Goal: Transaction & Acquisition: Purchase product/service

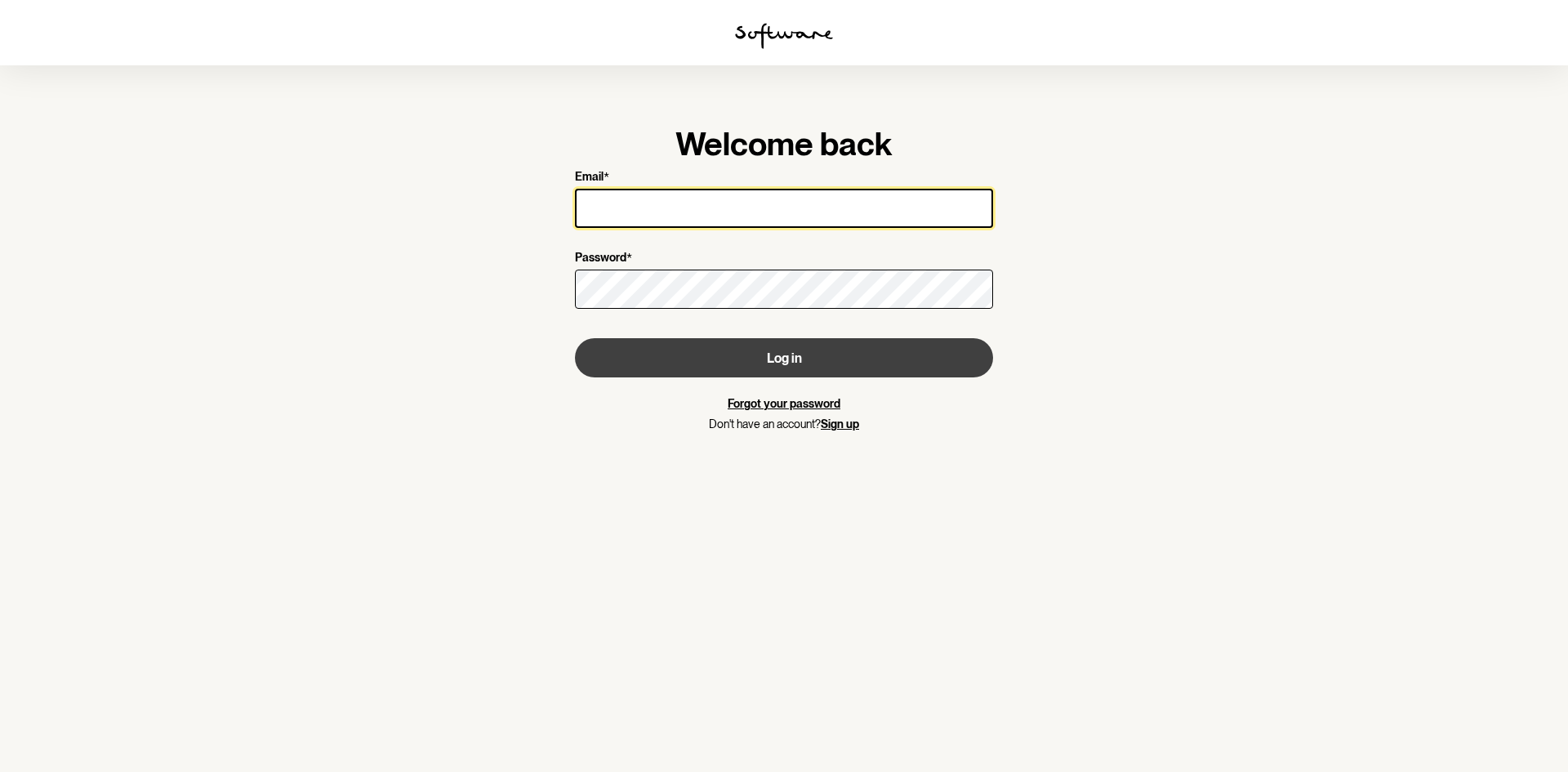
type input "[EMAIL_ADDRESS][DOMAIN_NAME]"
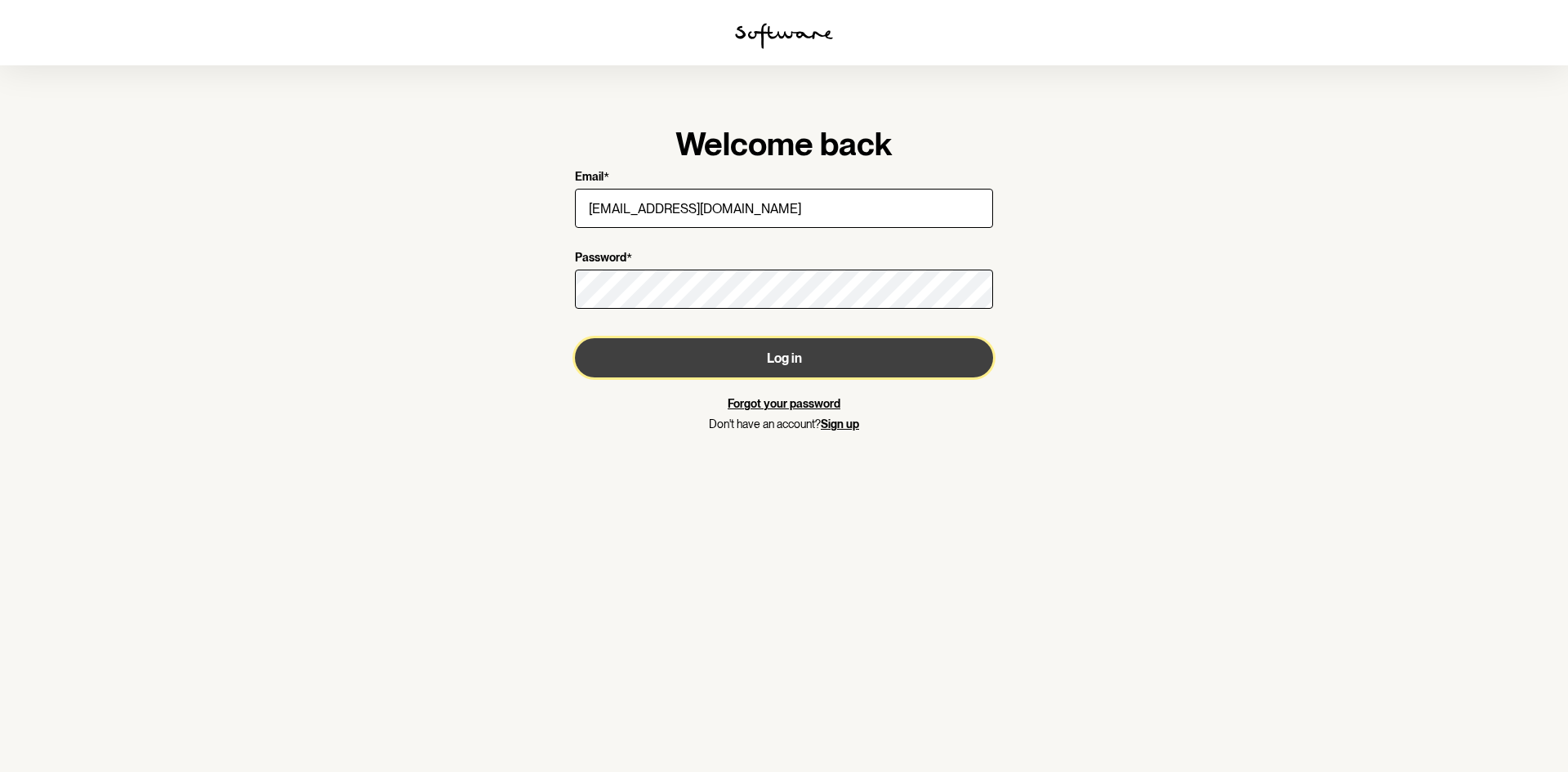
click at [835, 362] on button "Log in" at bounding box center [784, 358] width 418 height 39
click at [800, 350] on button "Log in" at bounding box center [784, 358] width 418 height 39
click at [792, 357] on button "Log in" at bounding box center [784, 358] width 418 height 39
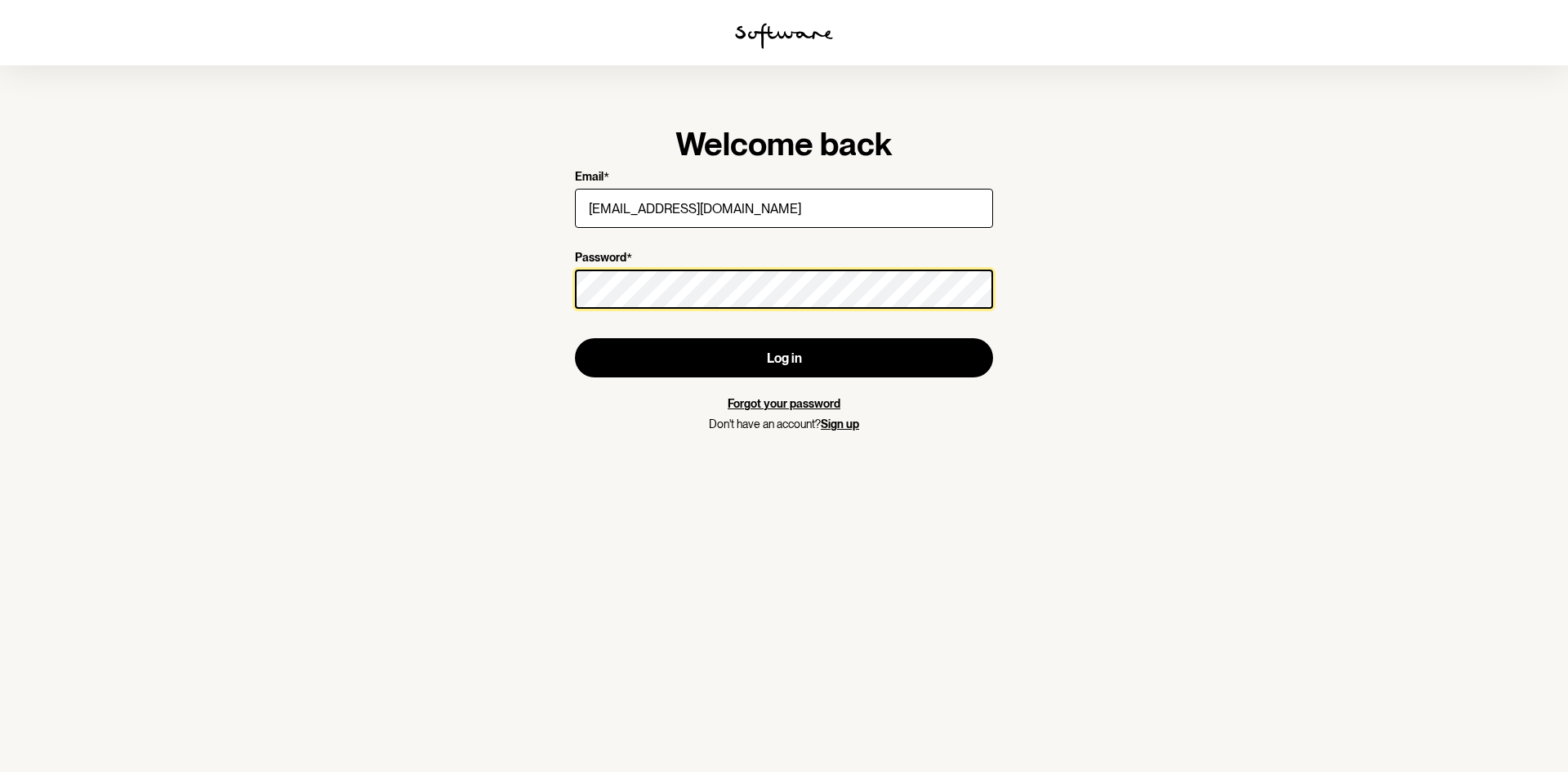
click at [302, 312] on section "Welcome back Email * [EMAIL_ADDRESS][DOMAIN_NAME] Password * Log in Forgot your…" at bounding box center [784, 386] width 1568 height 772
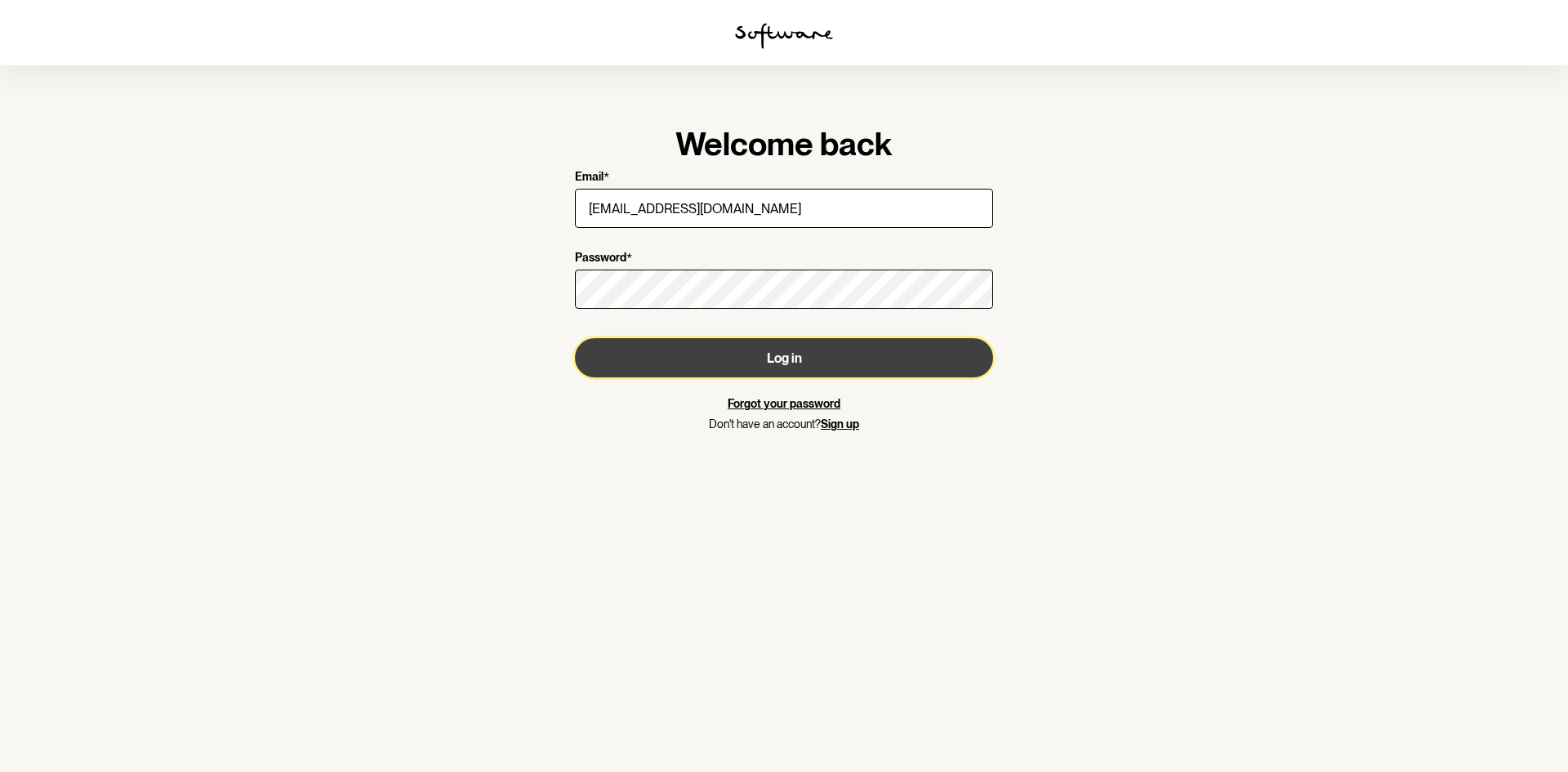
click at [905, 356] on button "Log in" at bounding box center [784, 358] width 418 height 39
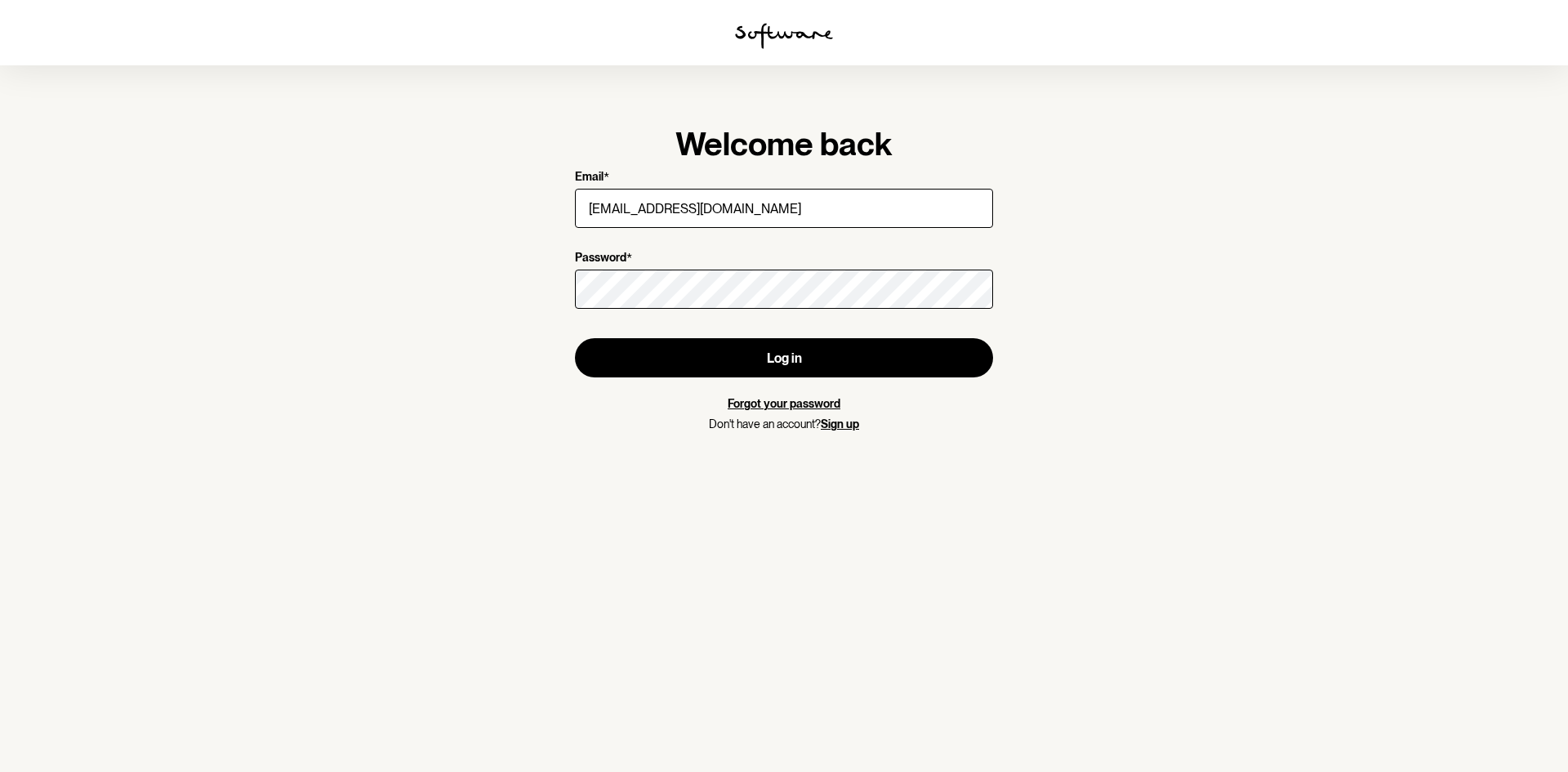
drag, startPoint x: 758, startPoint y: 310, endPoint x: 355, endPoint y: 304, distance: 403.0
click at [355, 304] on section "Welcome back Email * [EMAIL_ADDRESS][DOMAIN_NAME] Password * Log in Forgot your…" at bounding box center [784, 386] width 1568 height 772
click at [501, 305] on section "Welcome back Email * [EMAIL_ADDRESS][DOMAIN_NAME] Password * Log in Forgot your…" at bounding box center [784, 386] width 1568 height 772
click at [575, 338] on button "Log in" at bounding box center [784, 358] width 418 height 39
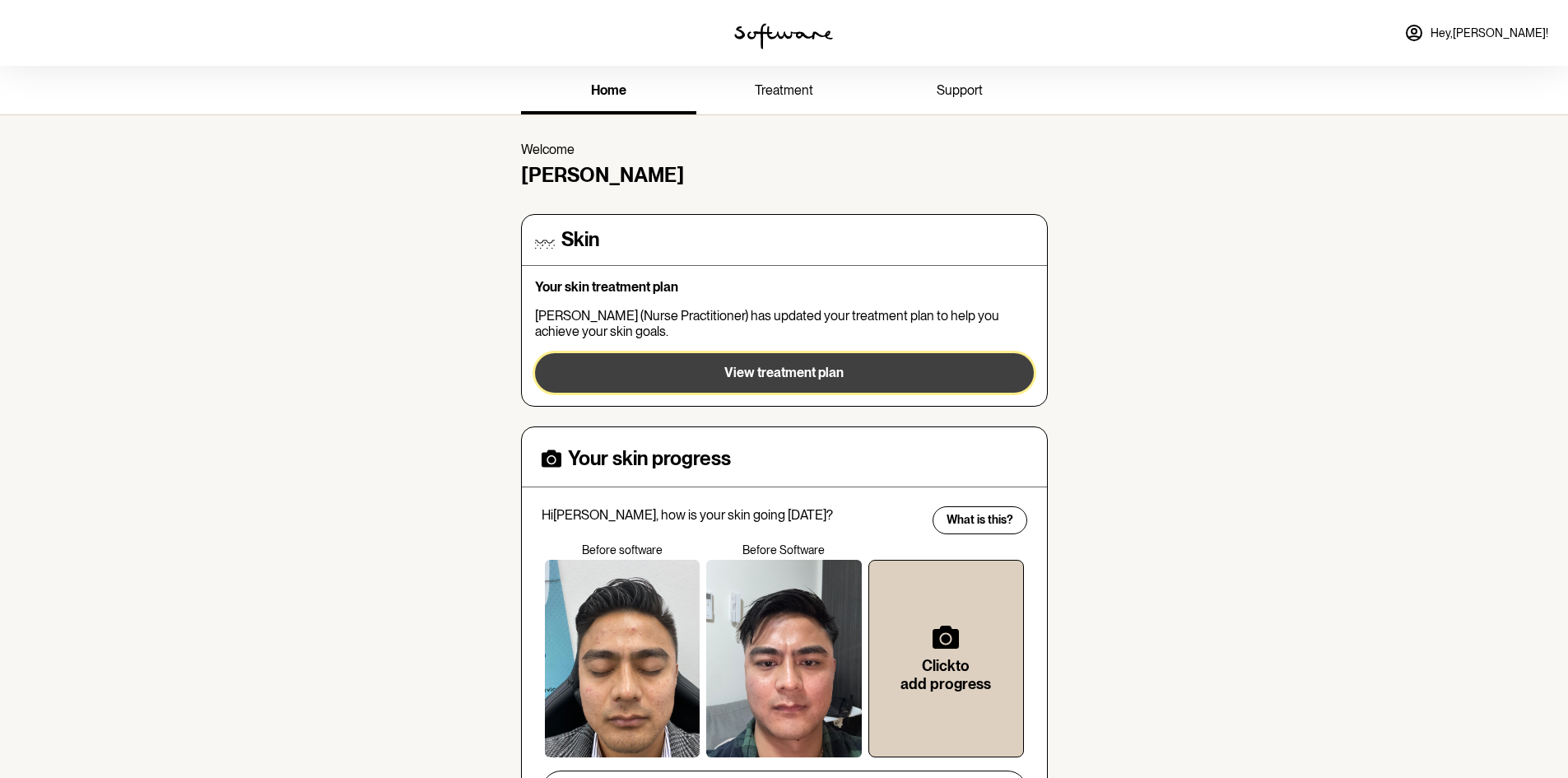
click at [795, 382] on button "View treatment plan" at bounding box center [784, 372] width 499 height 39
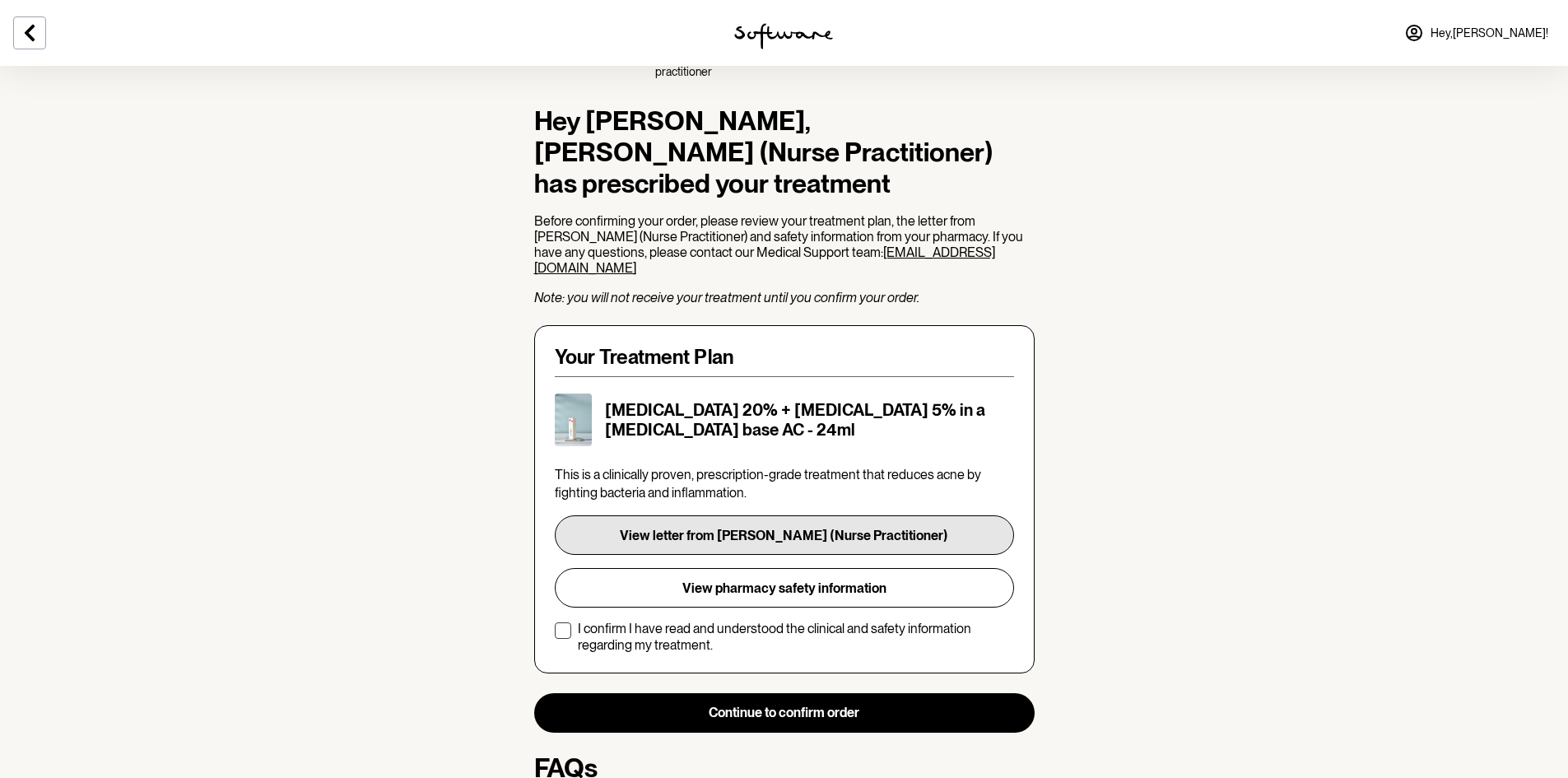
scroll to position [81, 0]
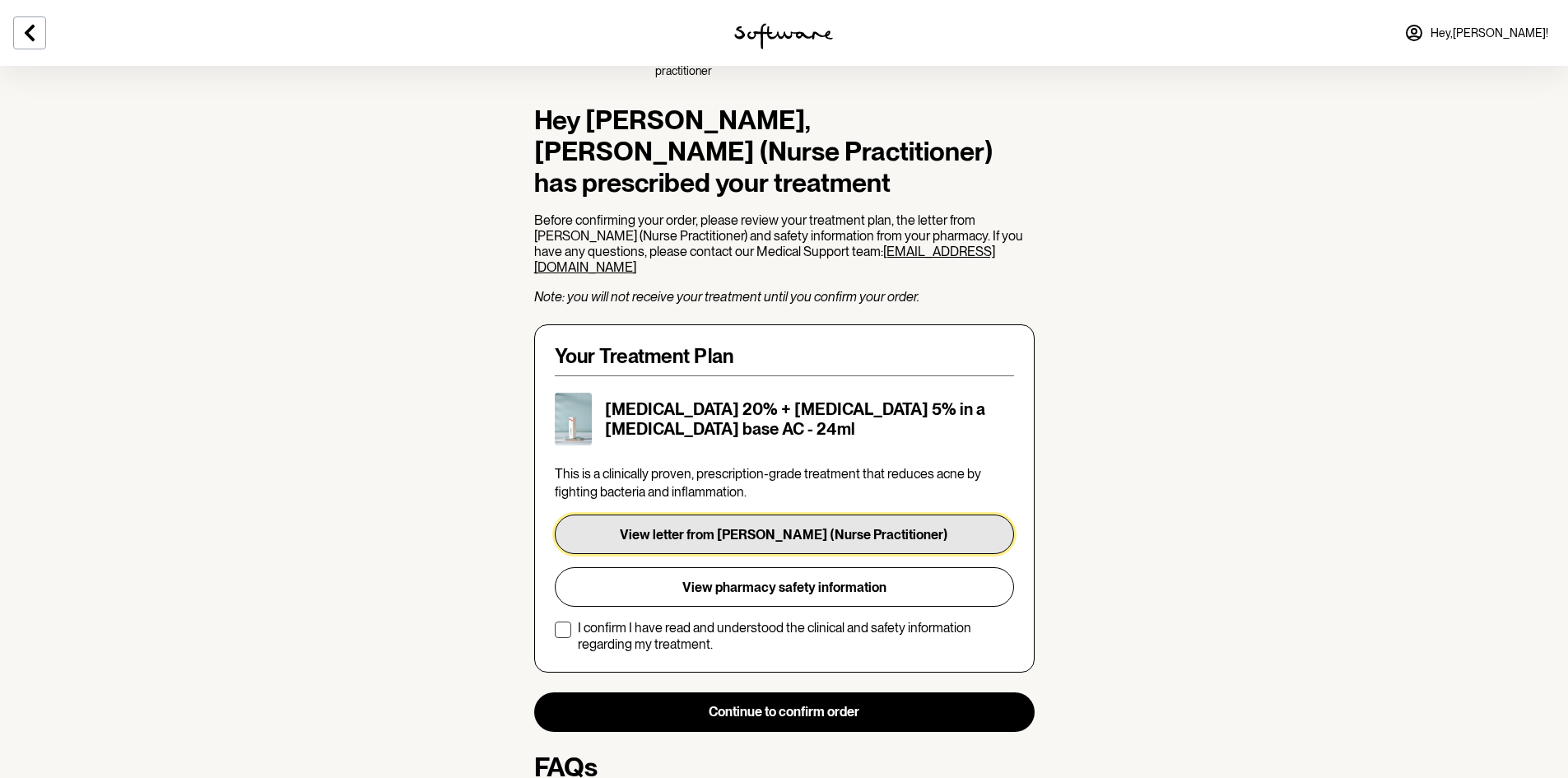
click at [757, 515] on button "View letter from [PERSON_NAME] (Nurse Practitioner)" at bounding box center [784, 534] width 459 height 39
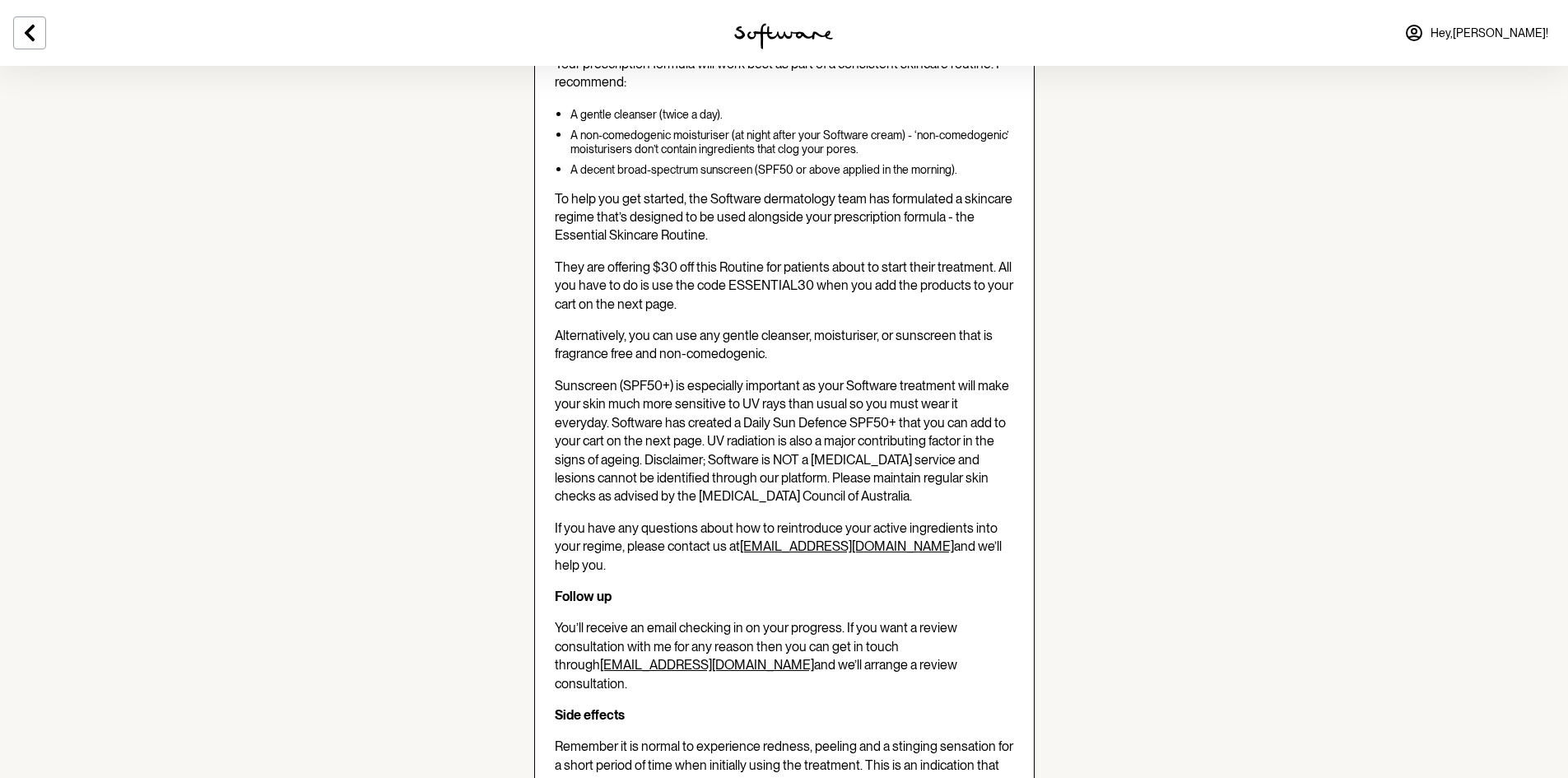
scroll to position [656, 0]
click at [769, 267] on span "They are offering $30 off this Routine for patients about to start their treatm…" at bounding box center [784, 285] width 458 height 53
click at [769, 268] on span "They are offering $30 off this Routine for patients about to start their treatm…" at bounding box center [784, 285] width 458 height 53
copy span "ESSENTIAL30"
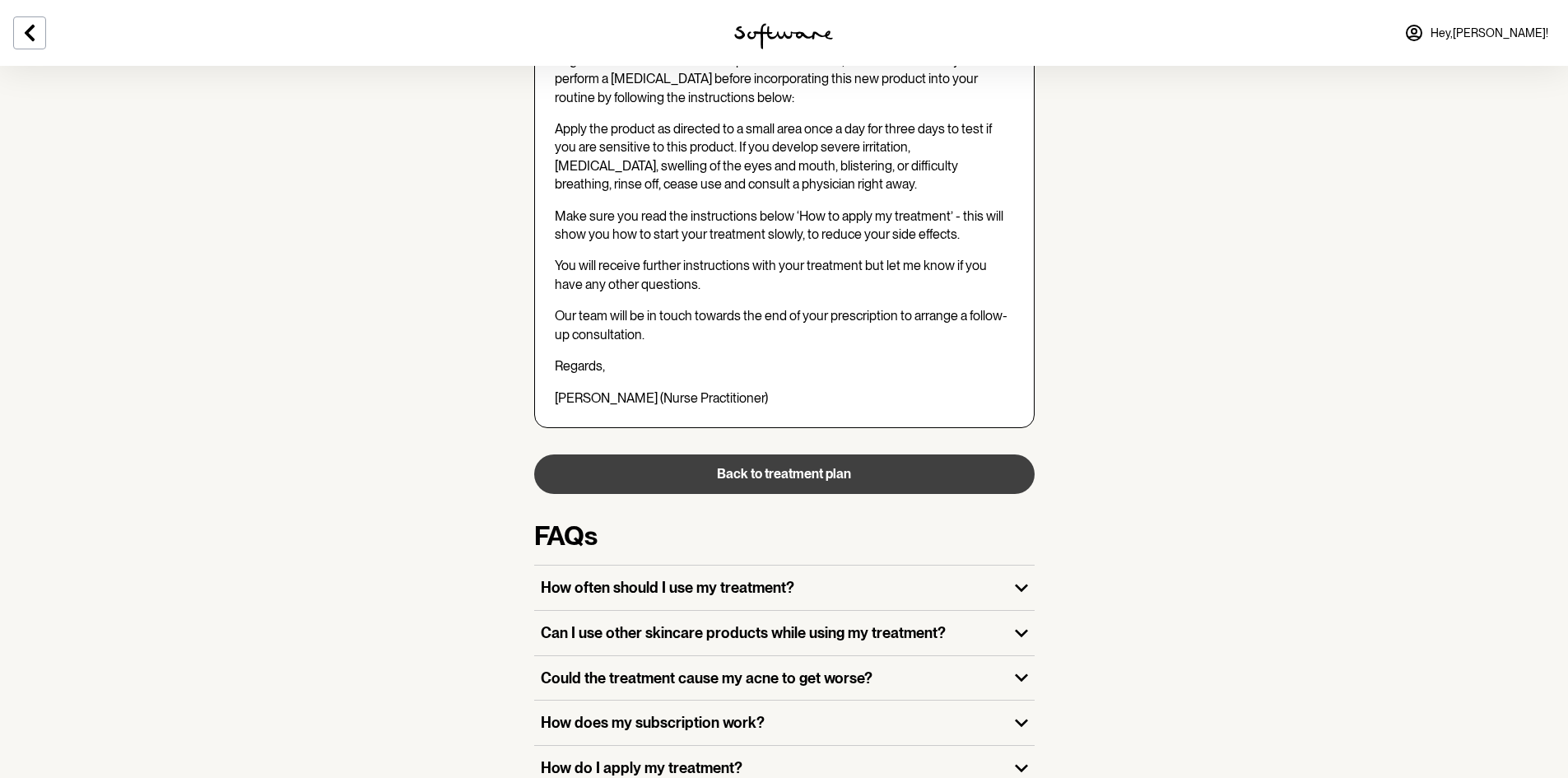
scroll to position [1479, 0]
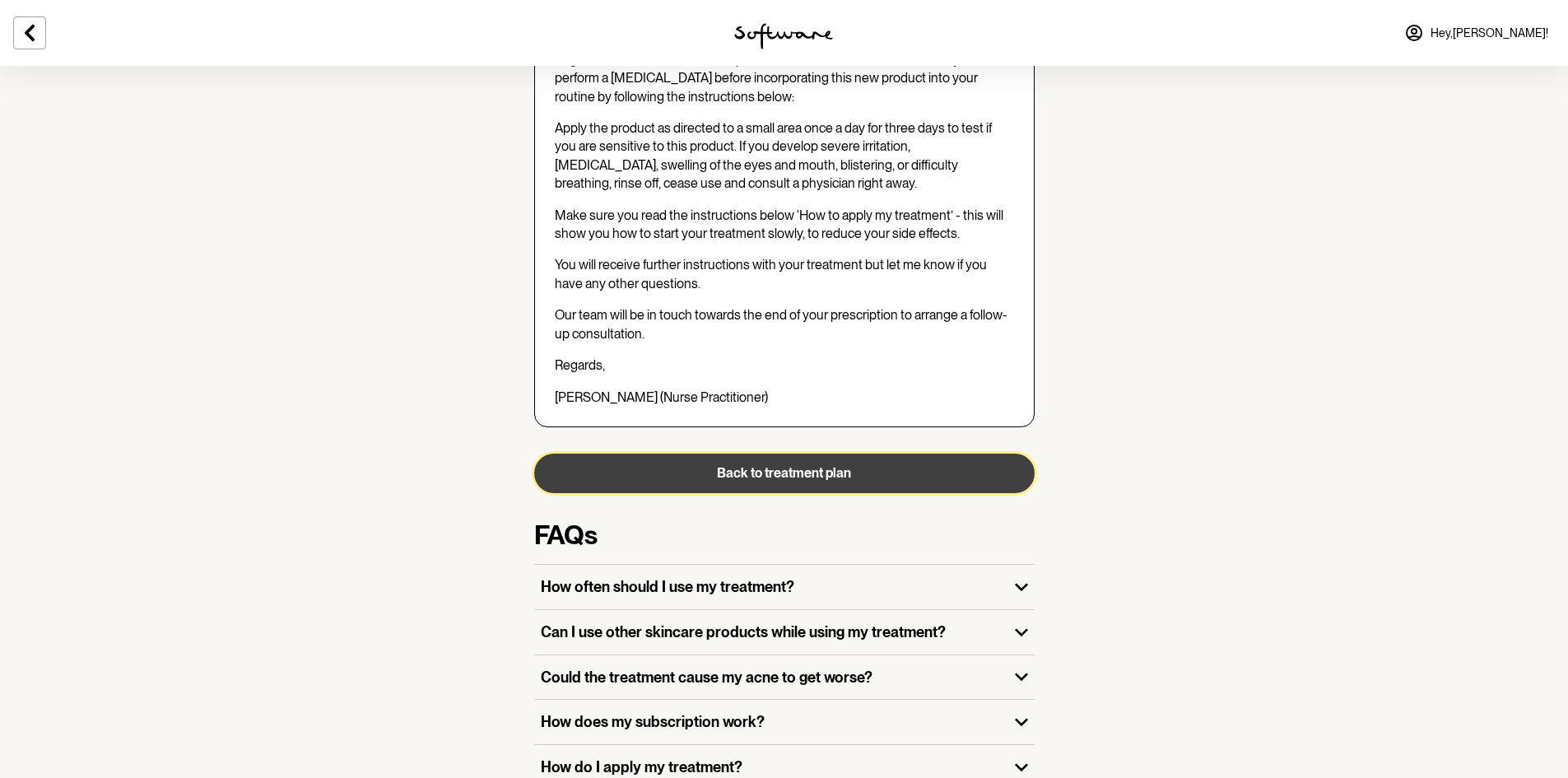
click at [825, 454] on button "Back to treatment plan" at bounding box center [784, 474] width 501 height 39
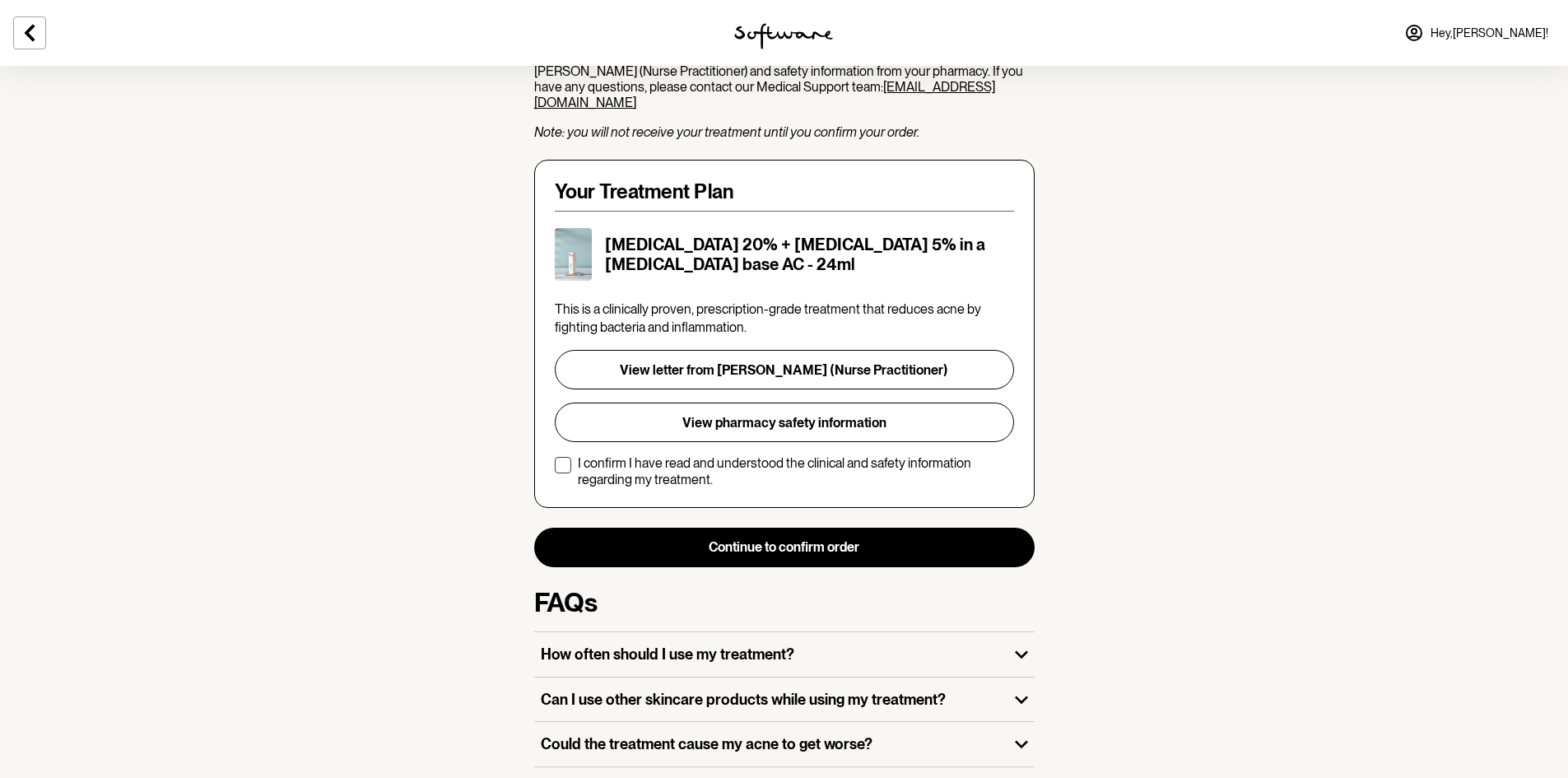
scroll to position [247, 0]
click at [673, 461] on p "I confirm I have read and understood the clinical and safety information regard…" at bounding box center [795, 469] width 436 height 31
click at [555, 470] on input "I confirm I have read and understood the clinical and safety information regard…" at bounding box center [554, 470] width 1 height 1
checkbox input "true"
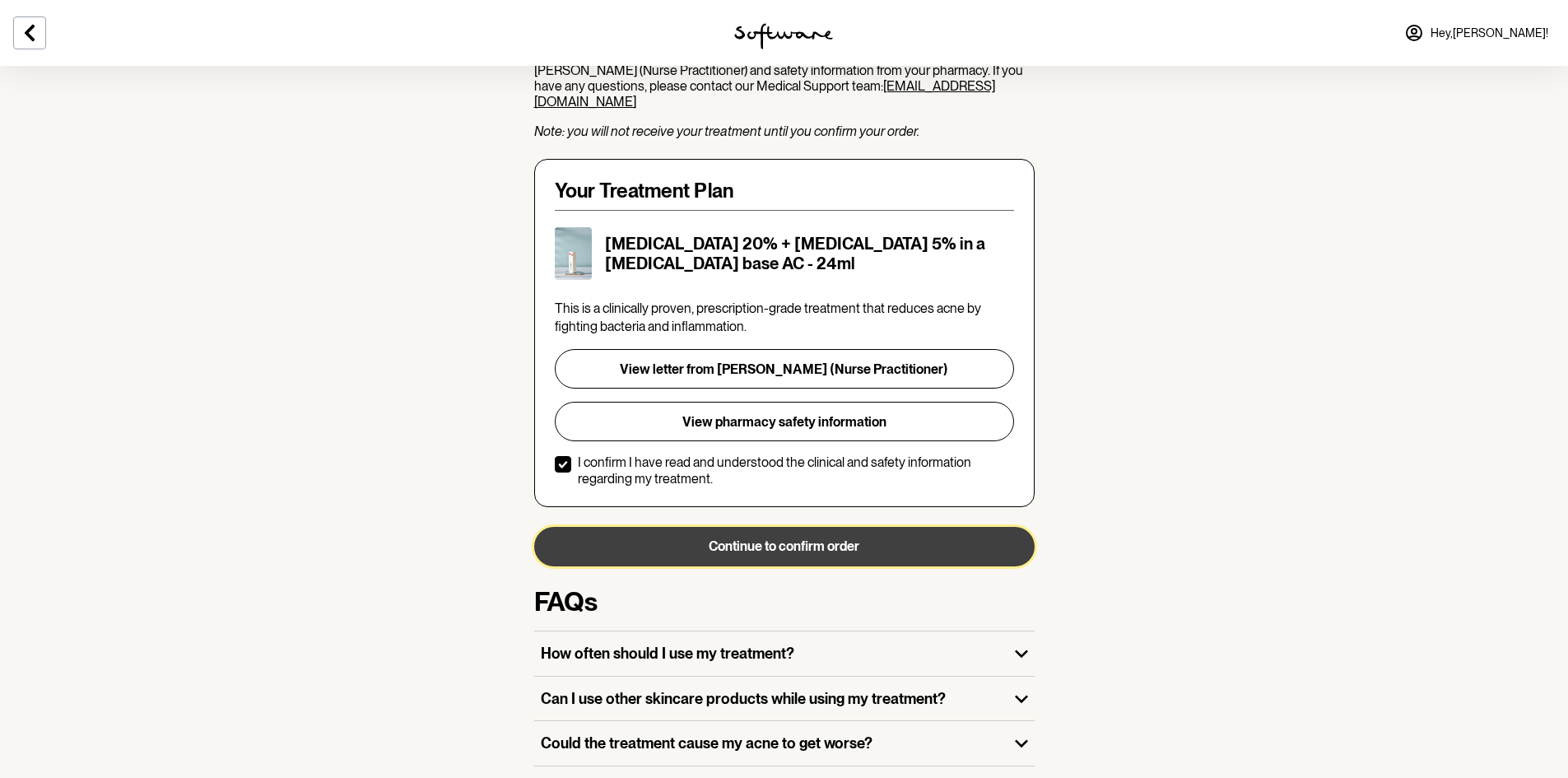
click at [750, 536] on button "Continue to confirm order" at bounding box center [784, 546] width 501 height 39
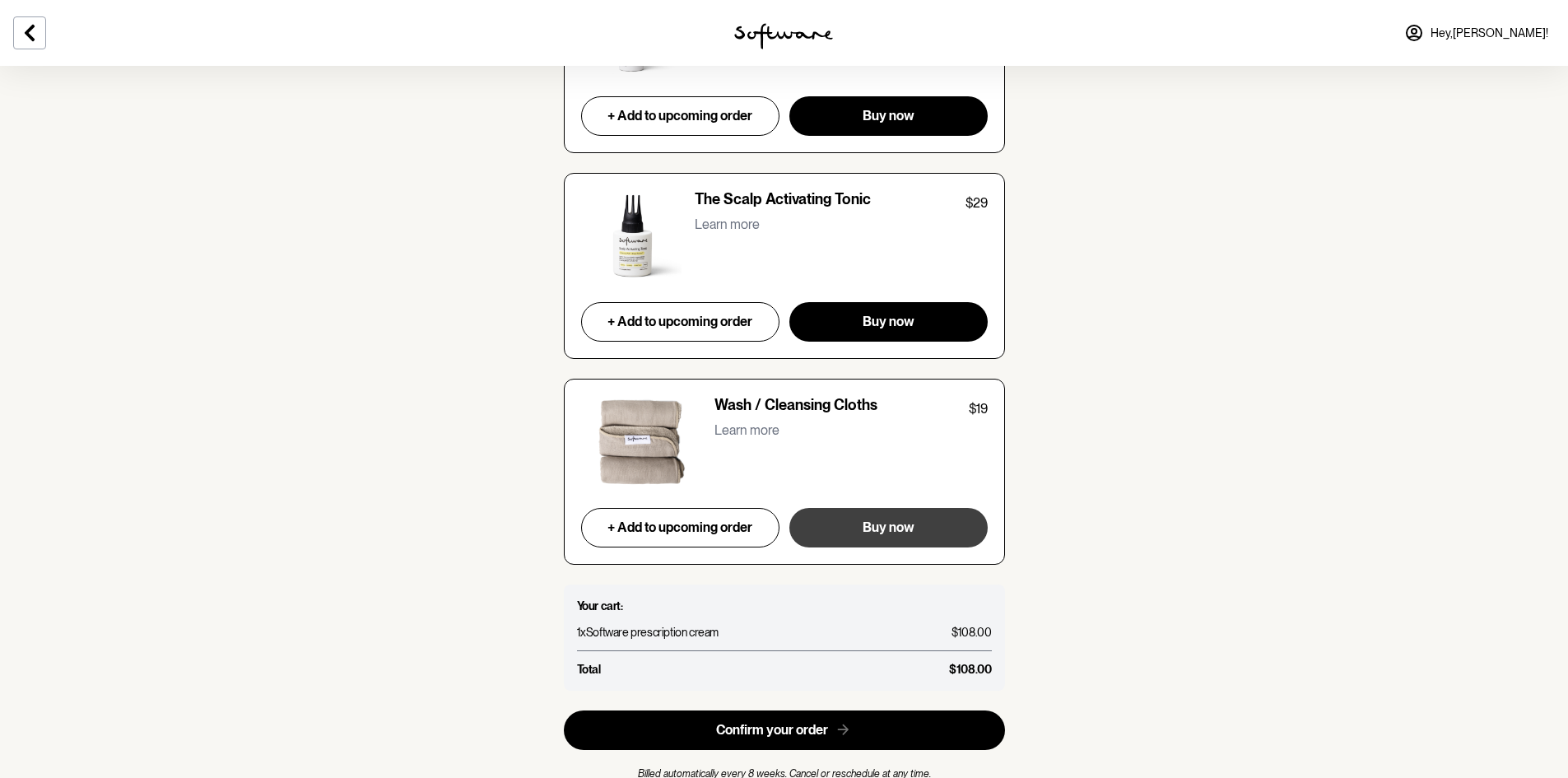
scroll to position [6503, 0]
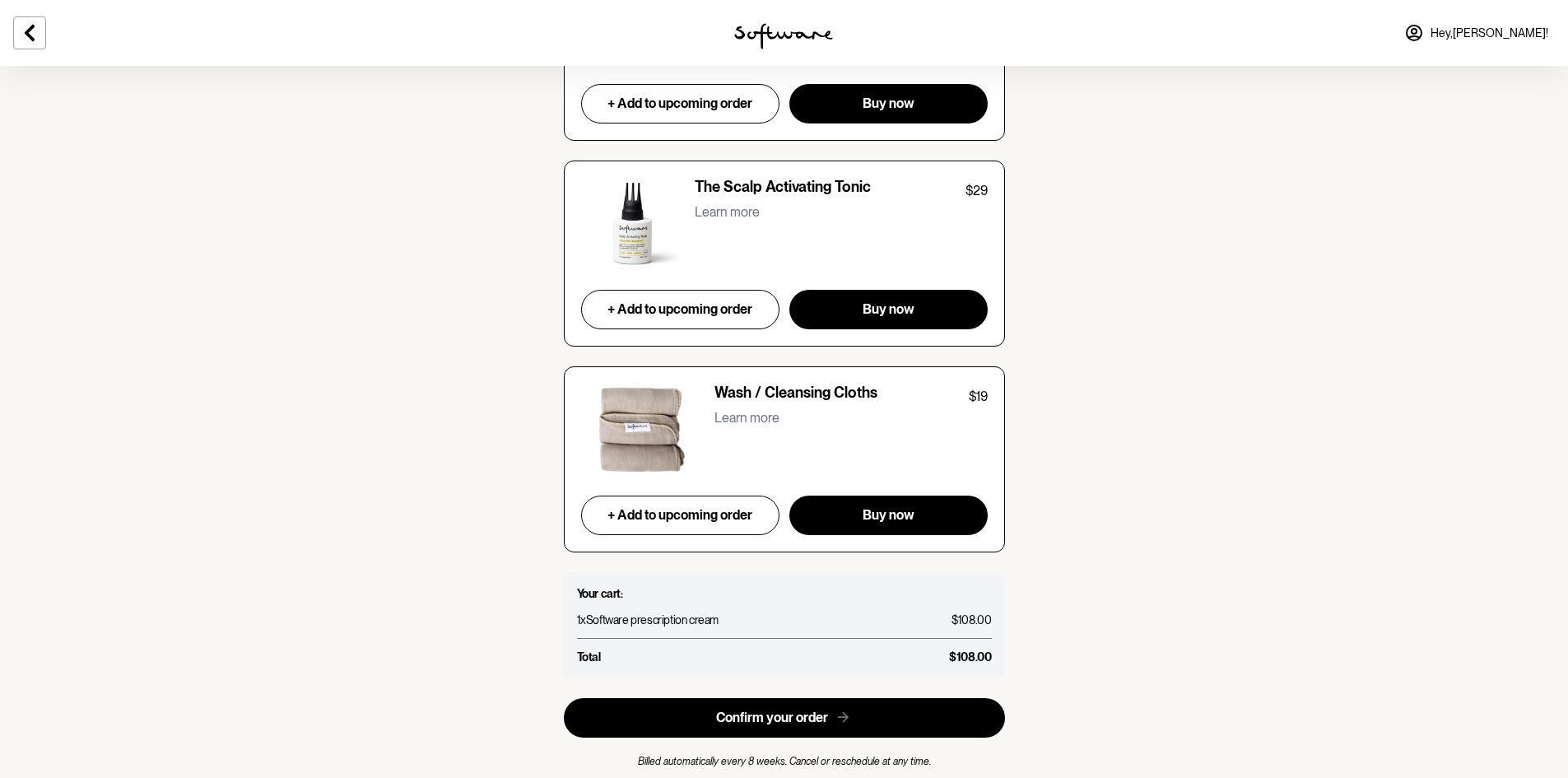
click at [679, 611] on p "1 x Software prescription cream" at bounding box center [647, 620] width 141 height 16
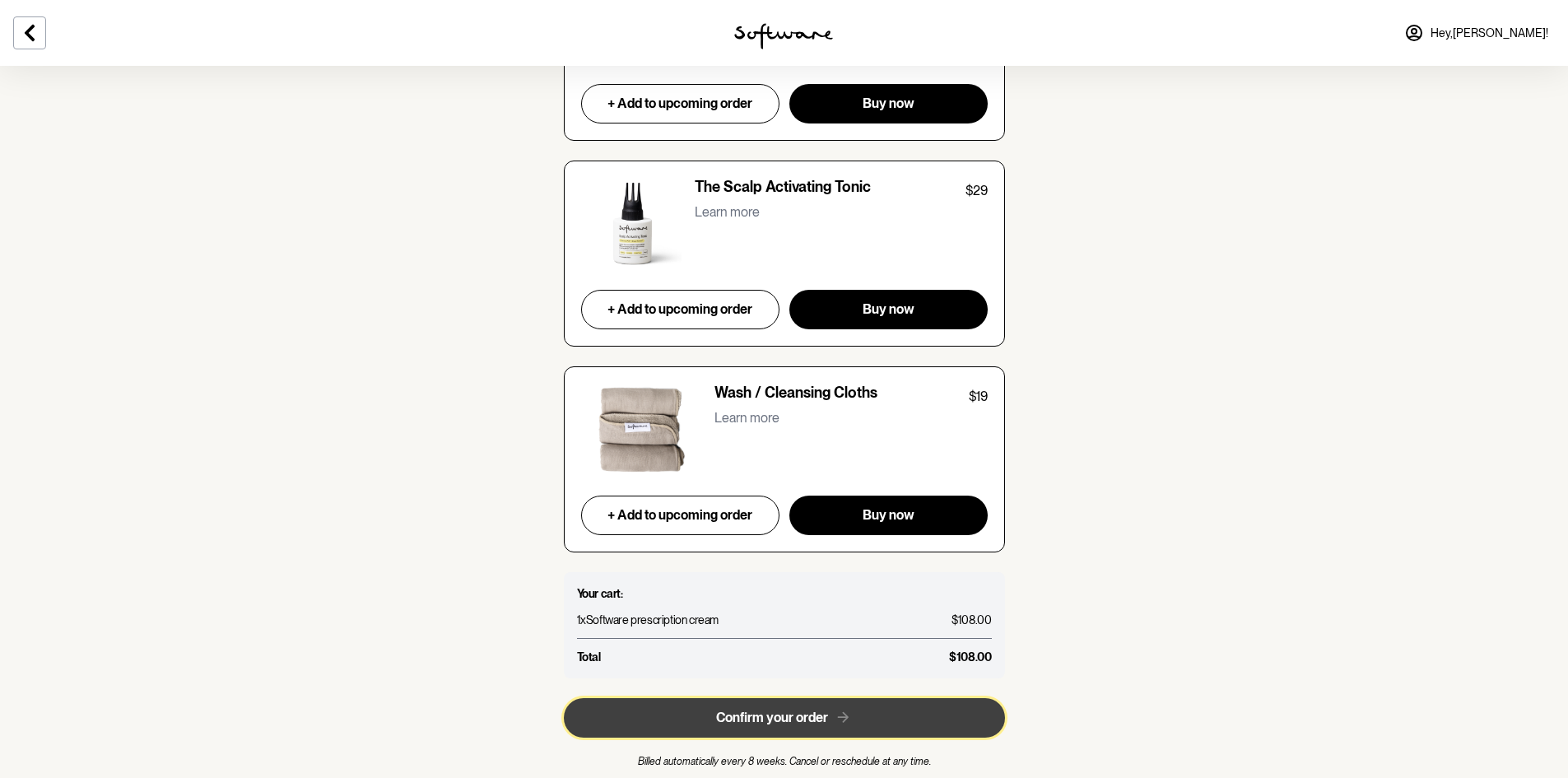
click at [825, 709] on span "Confirm your order" at bounding box center [772, 716] width 112 height 15
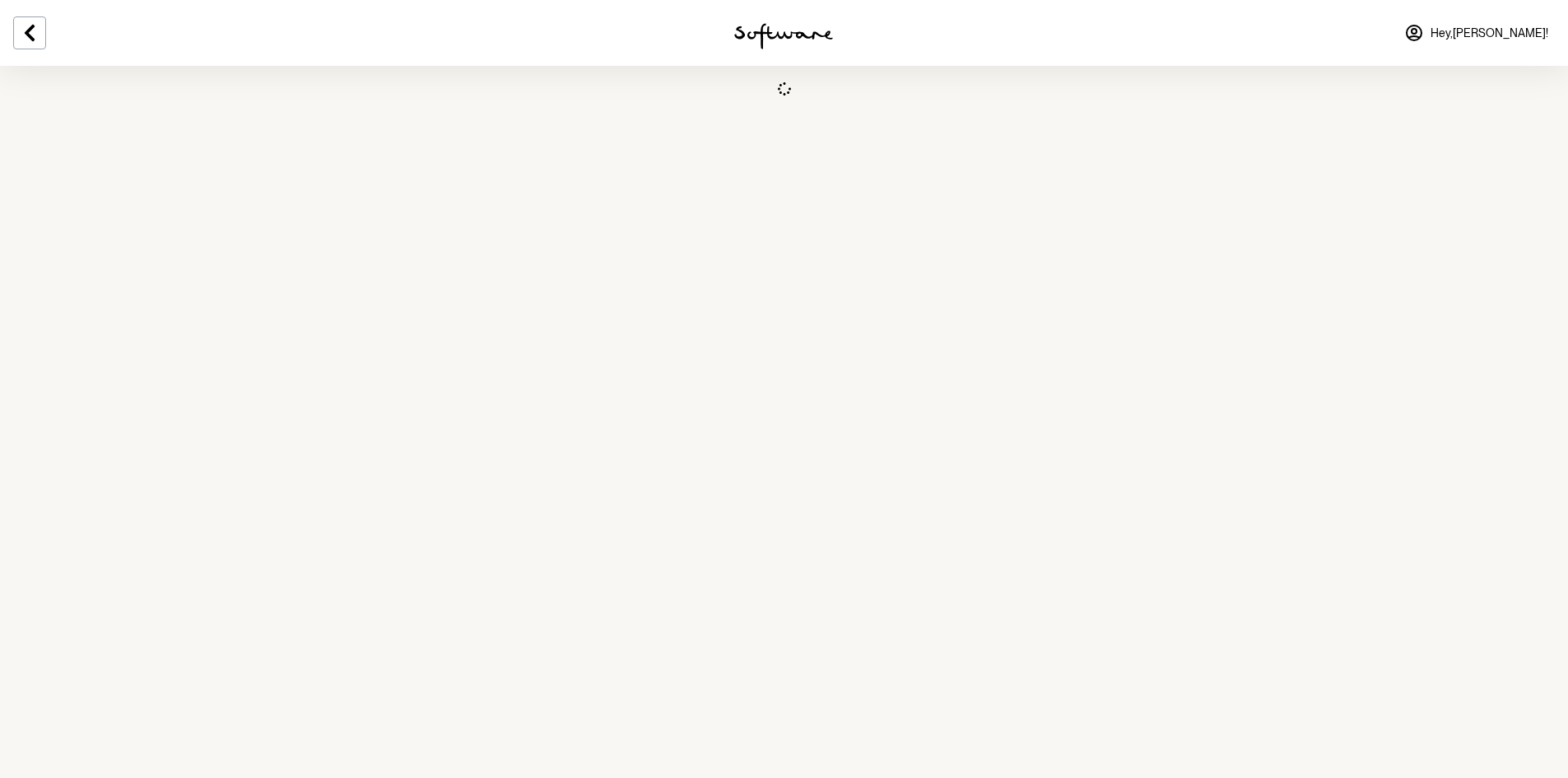
select select "[GEOGRAPHIC_DATA]"
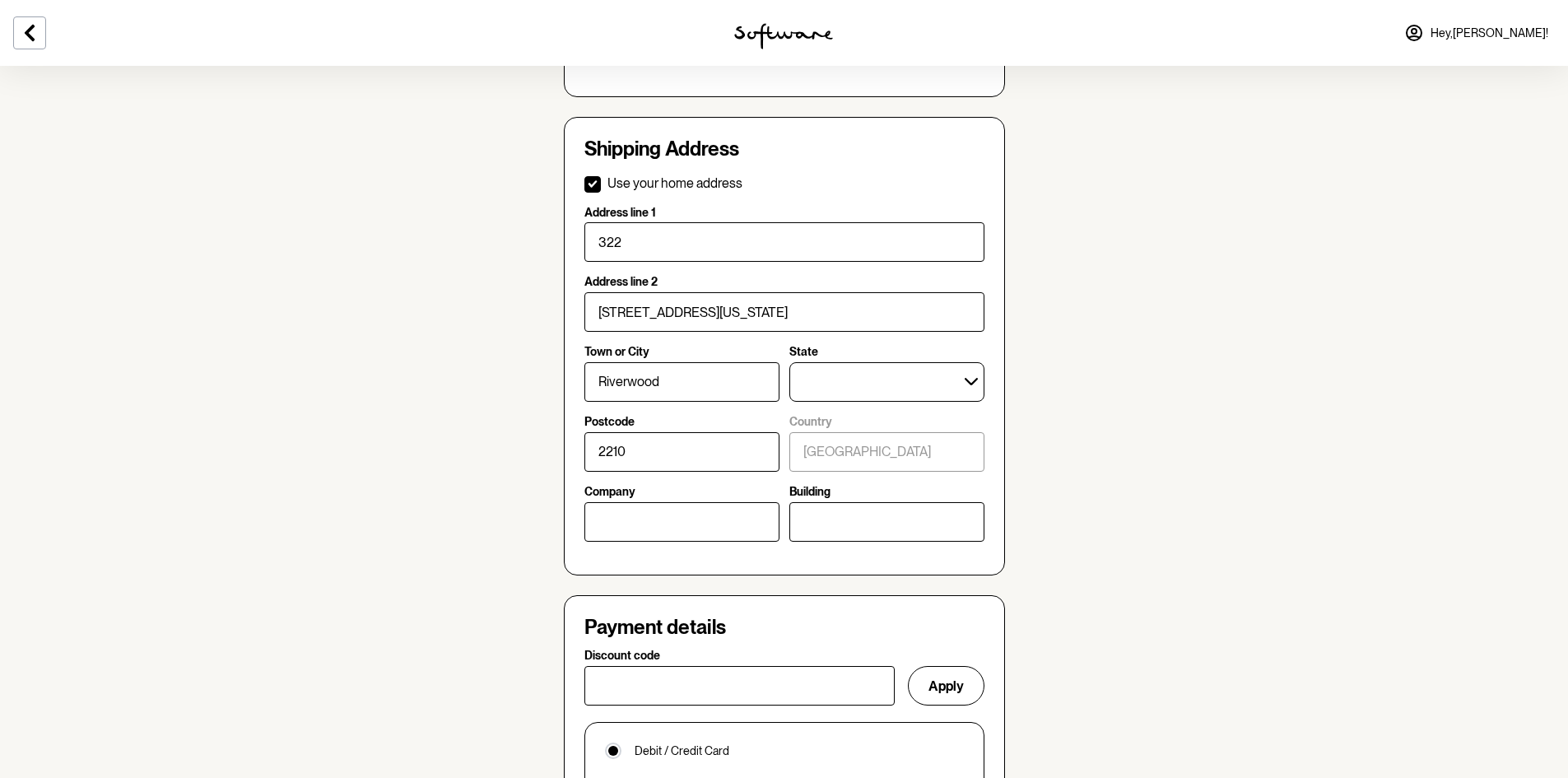
scroll to position [576, 0]
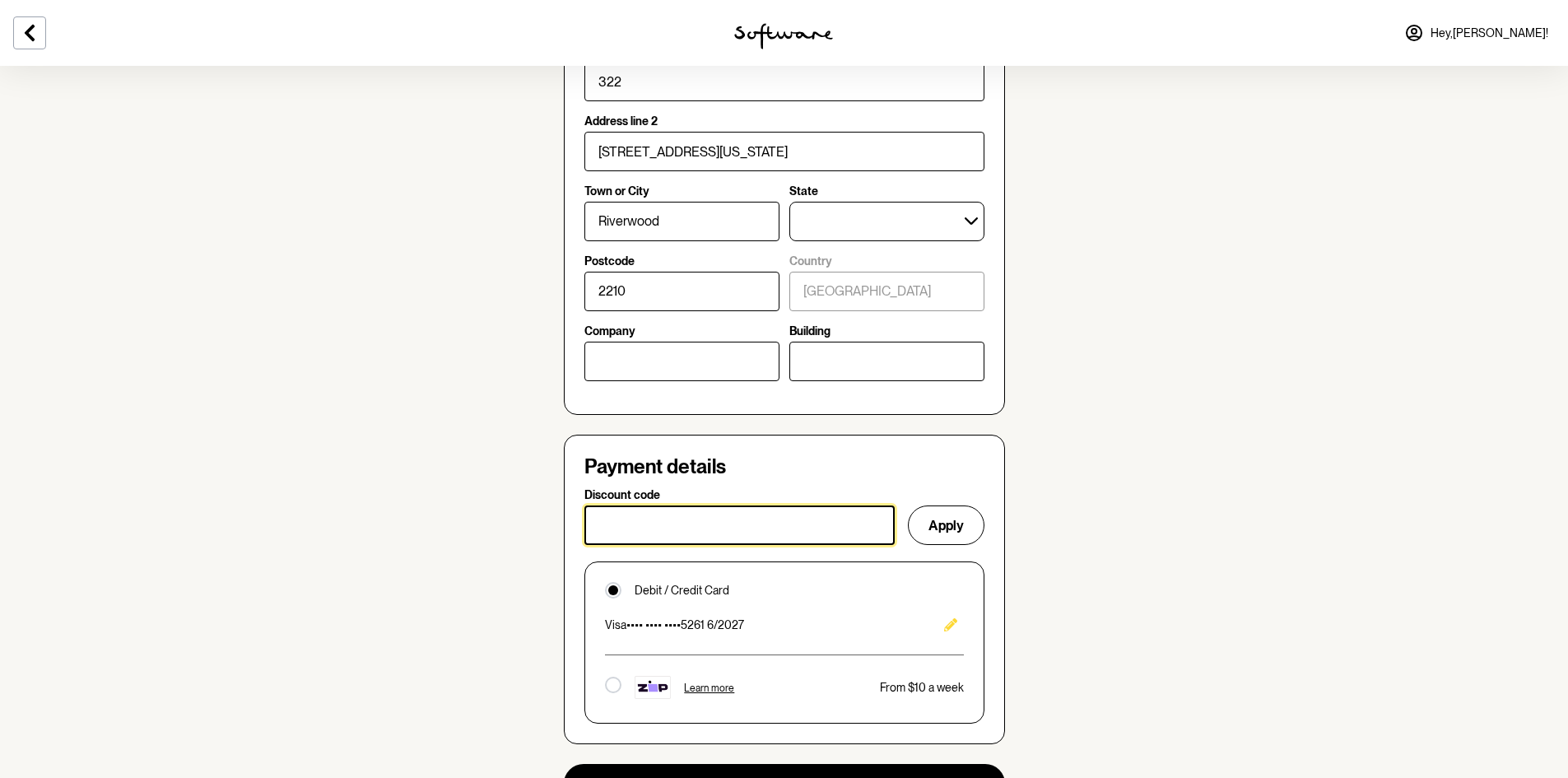
click at [683, 531] on input "Discount code" at bounding box center [740, 525] width 311 height 39
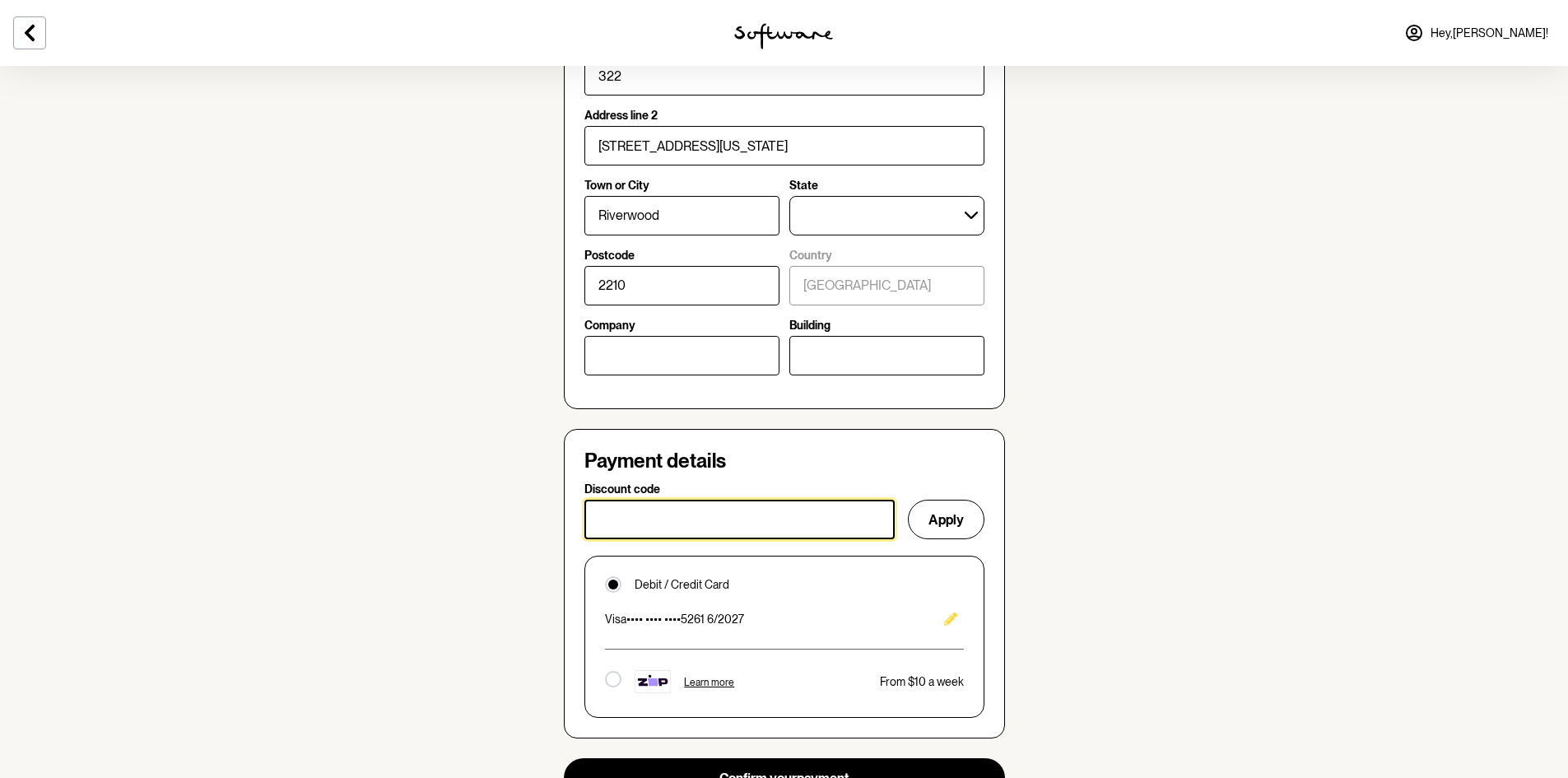
scroll to position [740, 0]
paste input "ESSENTIAL30"
type input "ESSENTIAL30"
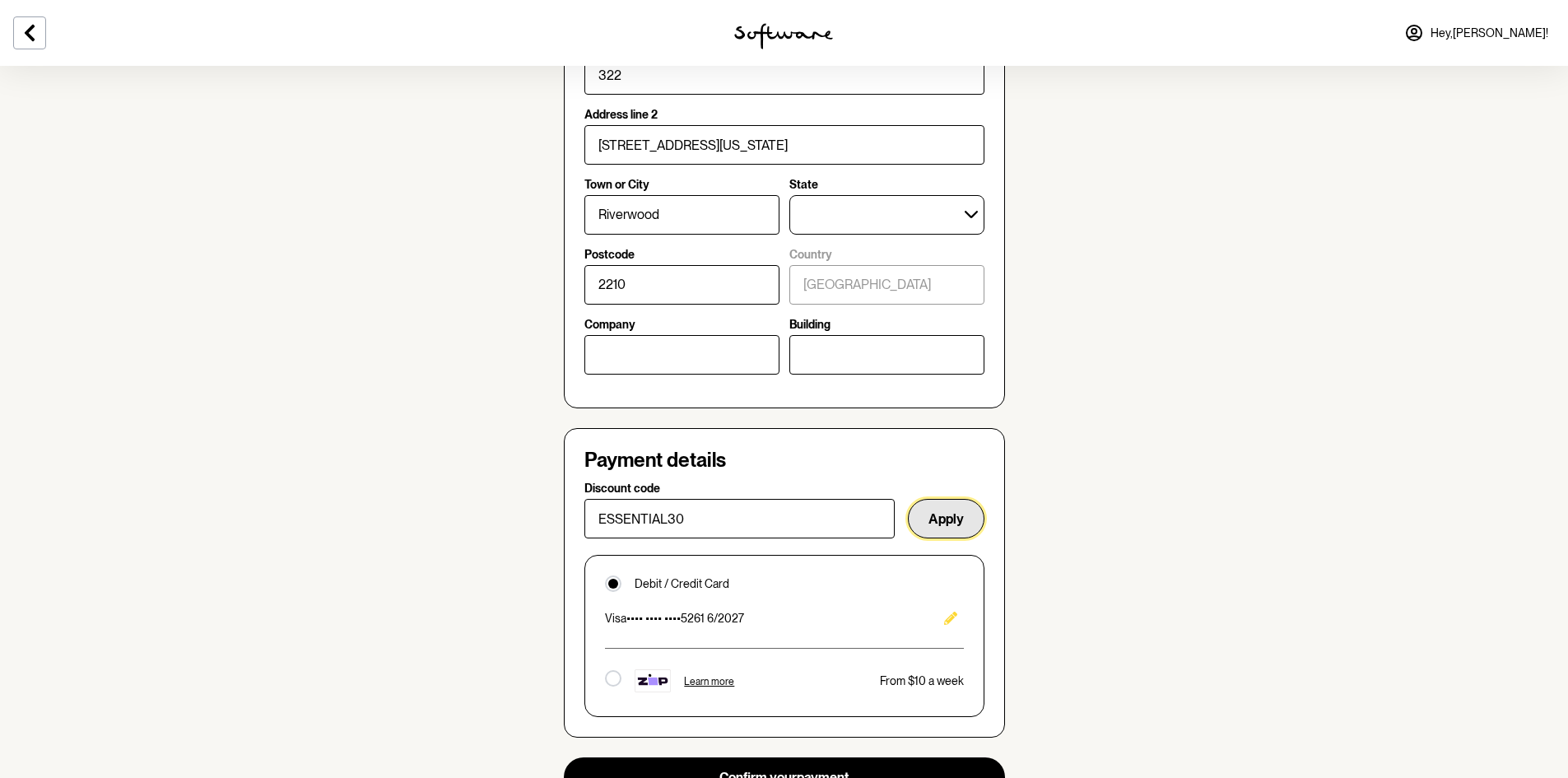
click at [955, 520] on button "Apply" at bounding box center [946, 518] width 76 height 39
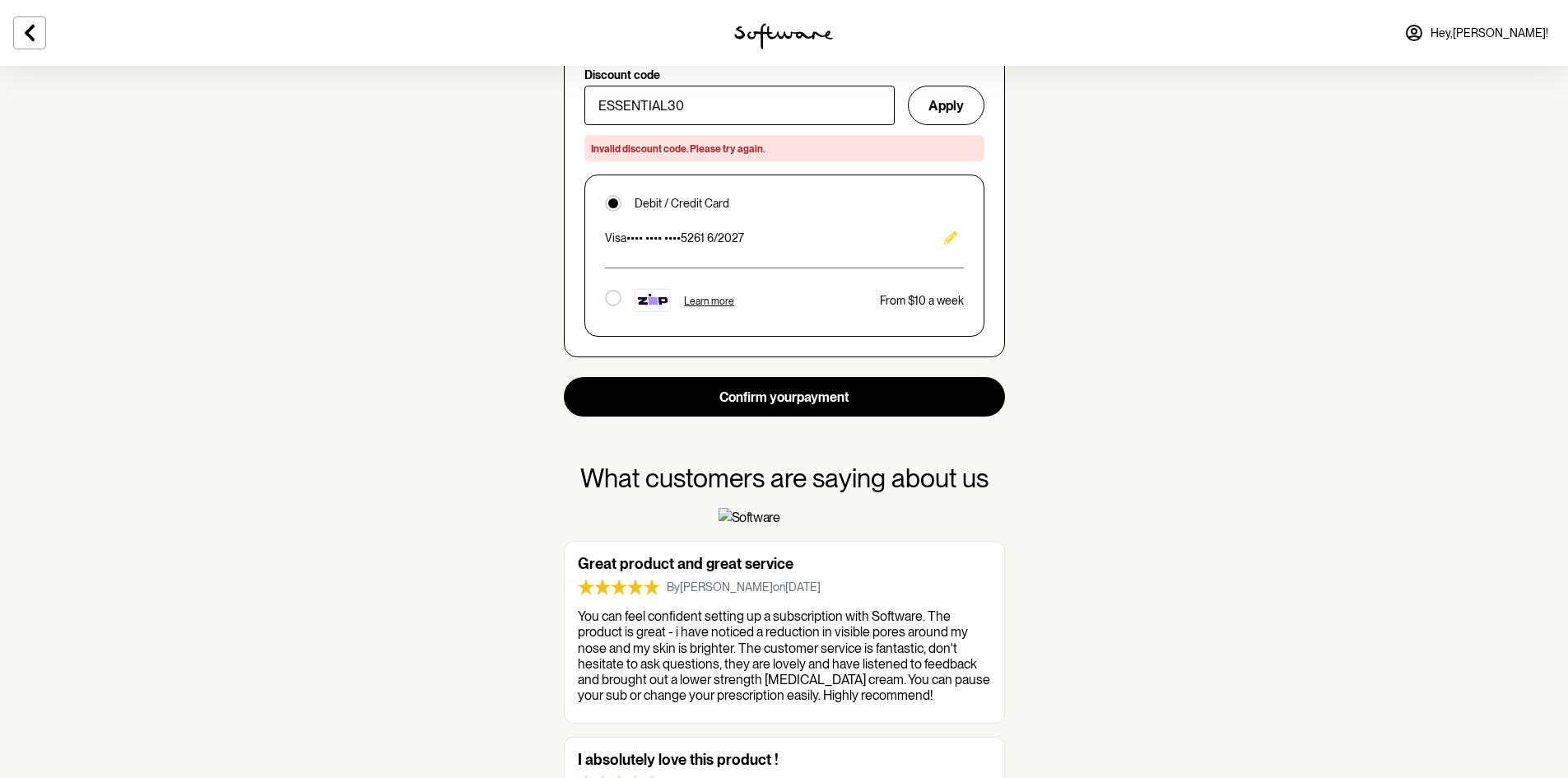
scroll to position [1152, 0]
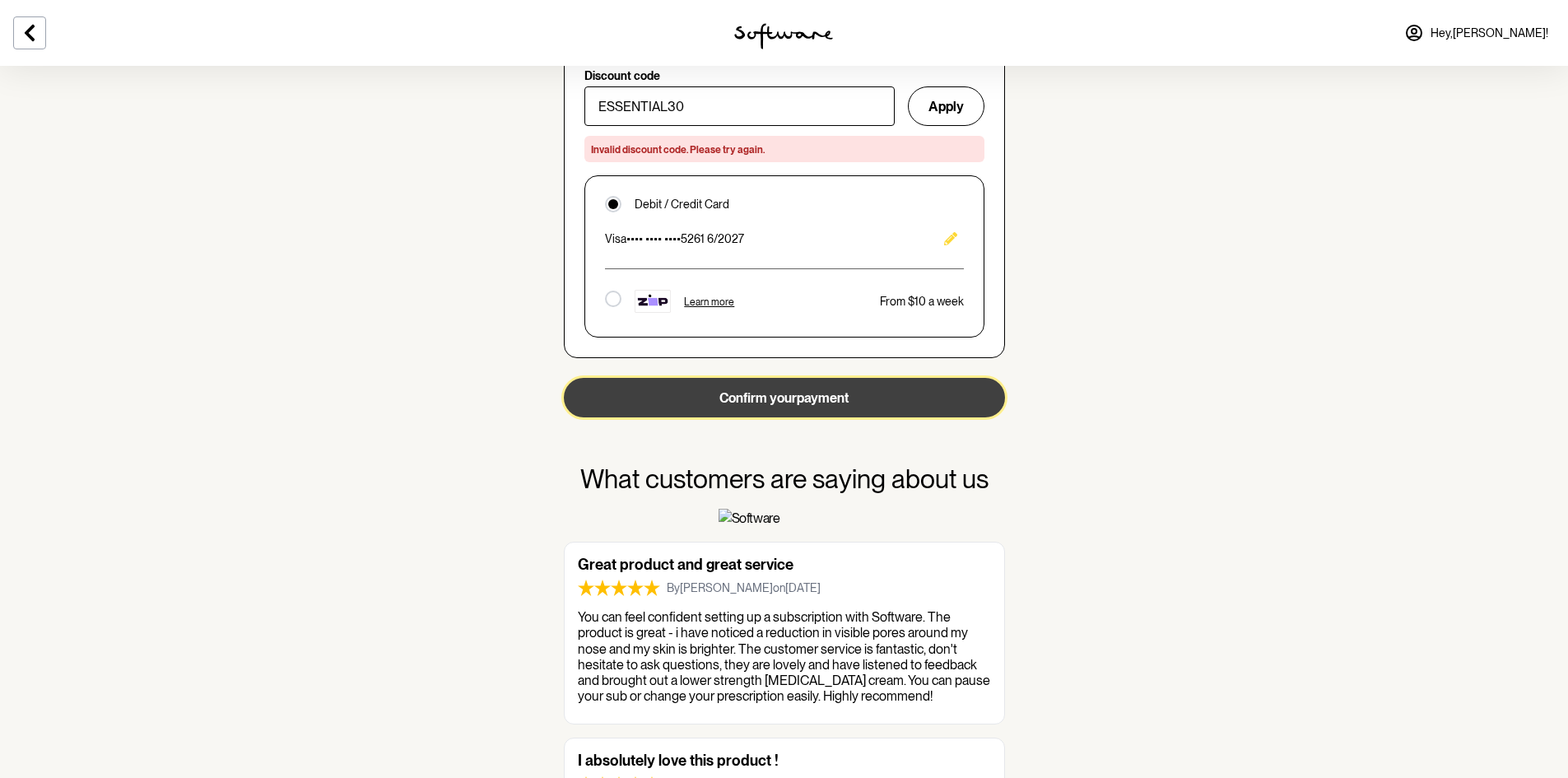
click at [787, 403] on button "Confirm your payment" at bounding box center [784, 398] width 441 height 39
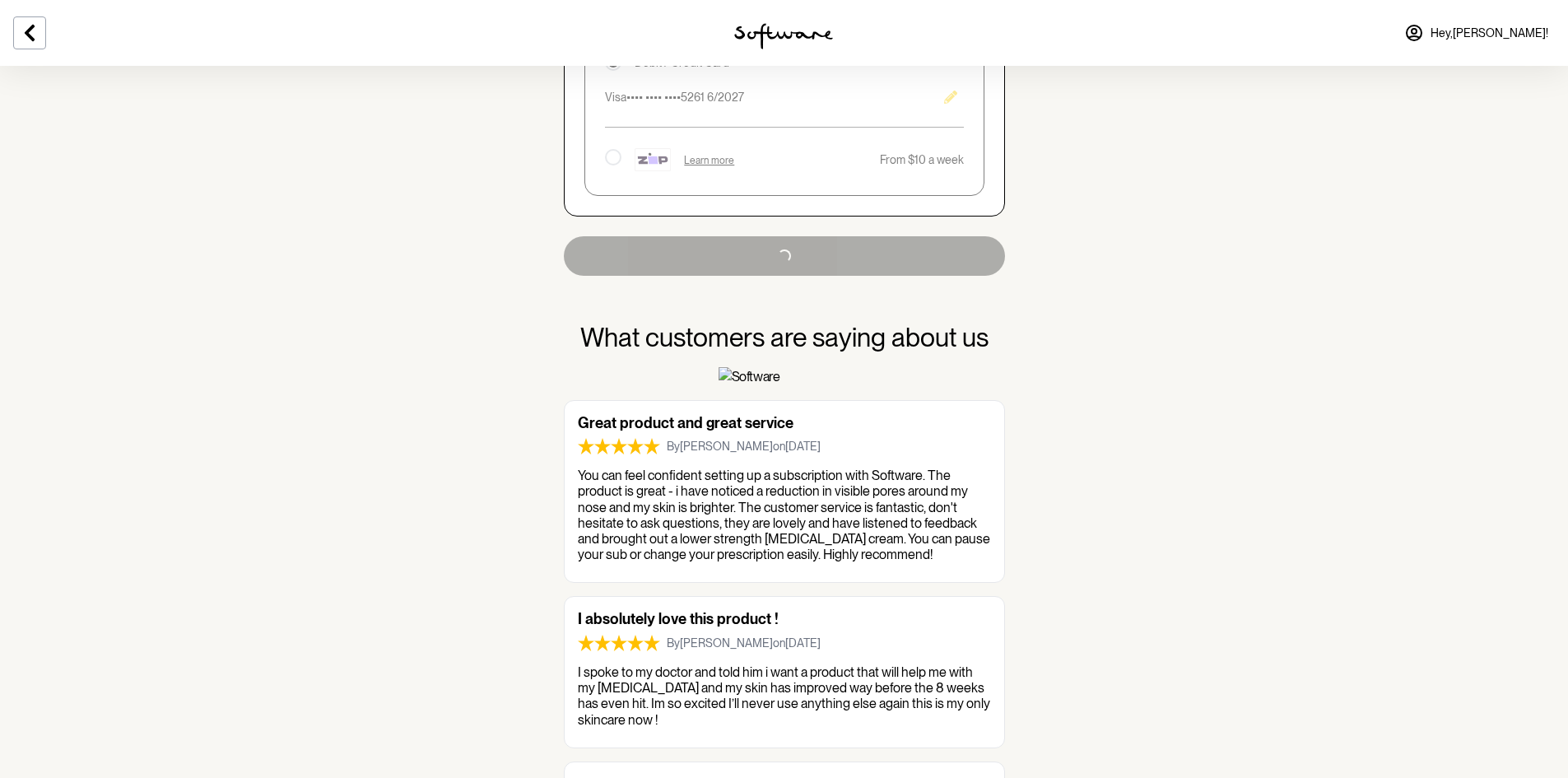
scroll to position [1594, 0]
